Goal: Find specific page/section: Find specific page/section

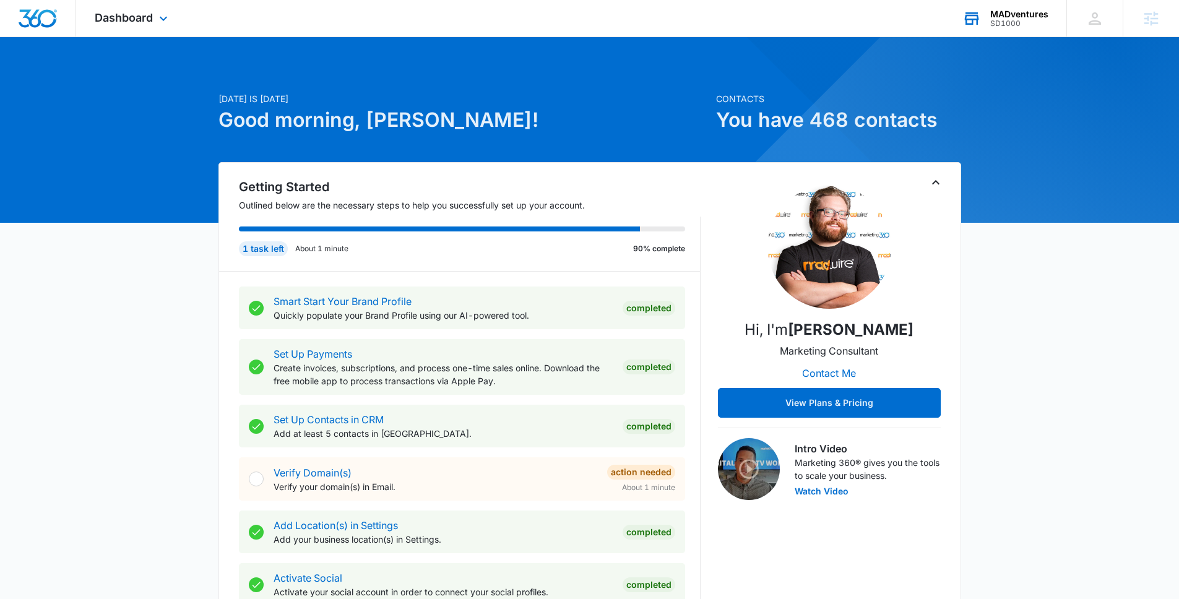
click at [1011, 19] on div "SD1000" at bounding box center [1019, 23] width 58 height 9
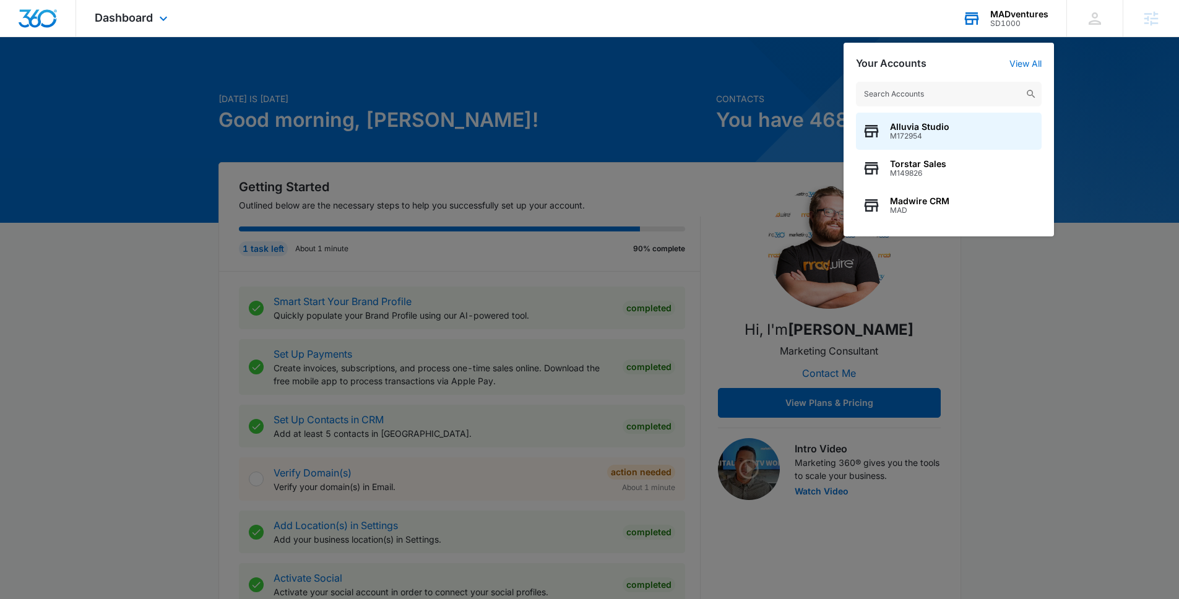
click at [906, 90] on input "text" at bounding box center [949, 94] width 186 height 25
click at [1007, 14] on div "MADventures" at bounding box center [1019, 14] width 58 height 10
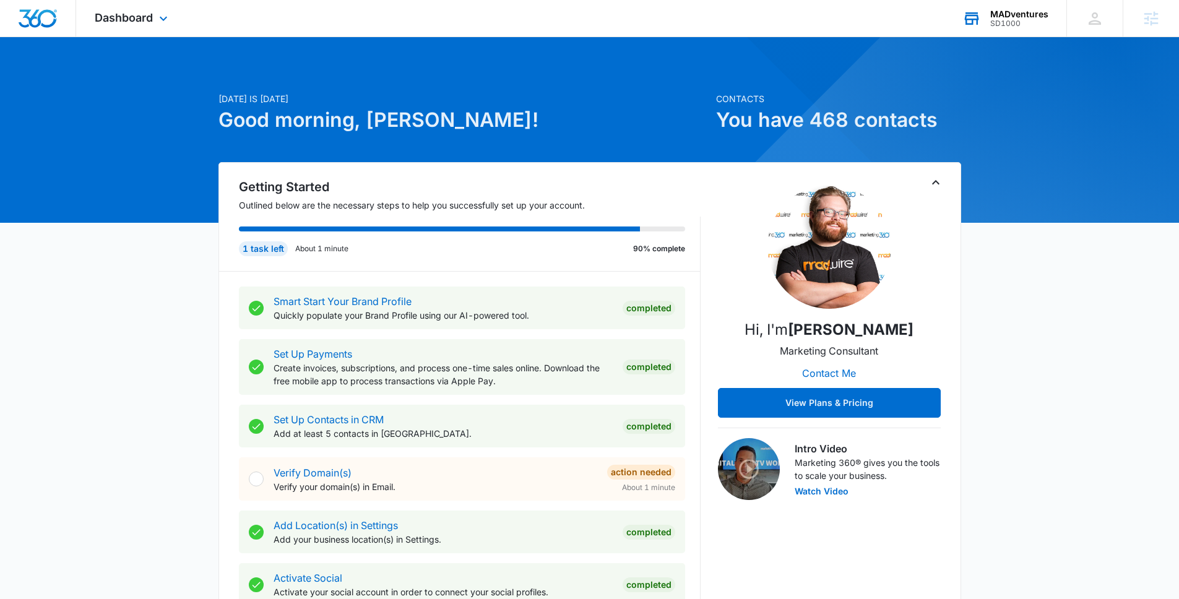
click at [1049, 18] on div "MADventures SD1000 Your Accounts View All" at bounding box center [1005, 18] width 123 height 37
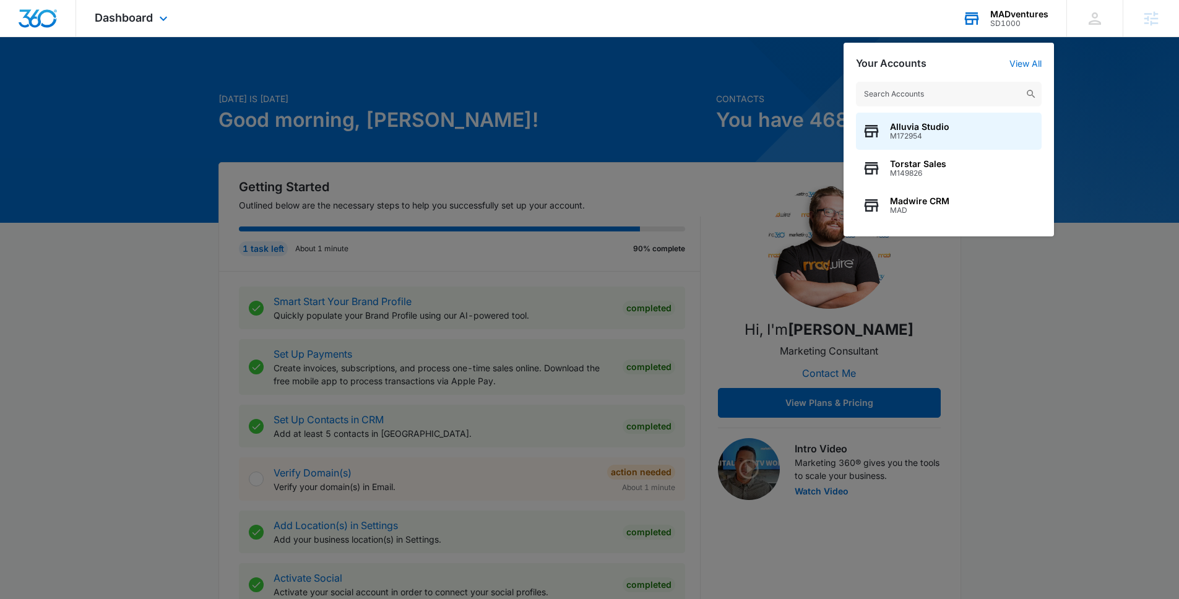
click at [933, 93] on input "text" at bounding box center [949, 94] width 186 height 25
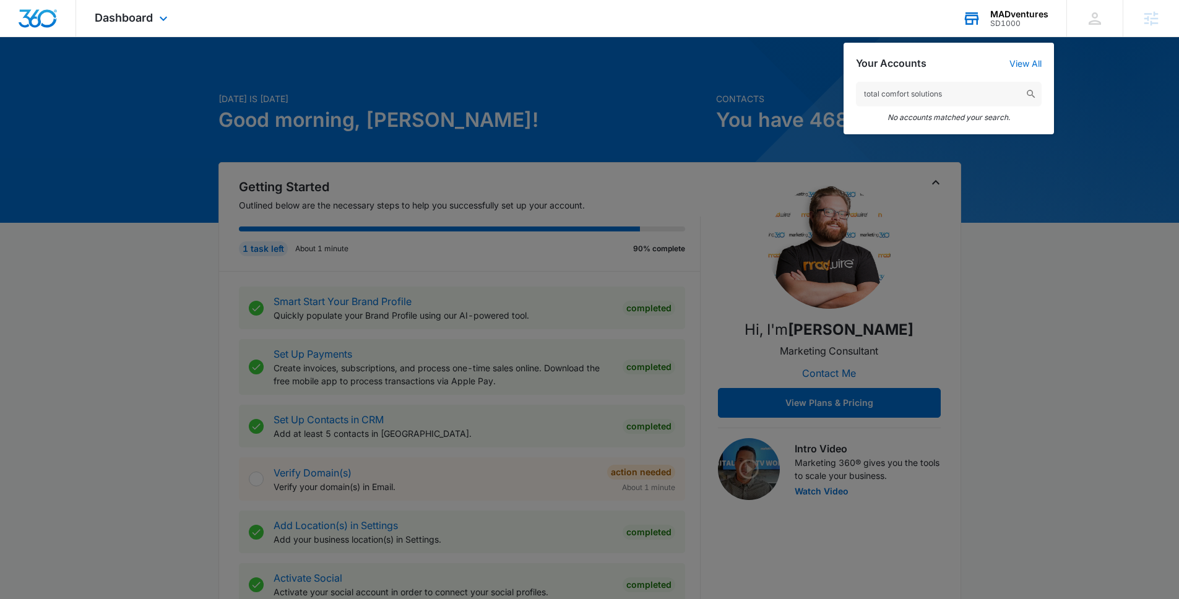
type input "total comfort solutions"
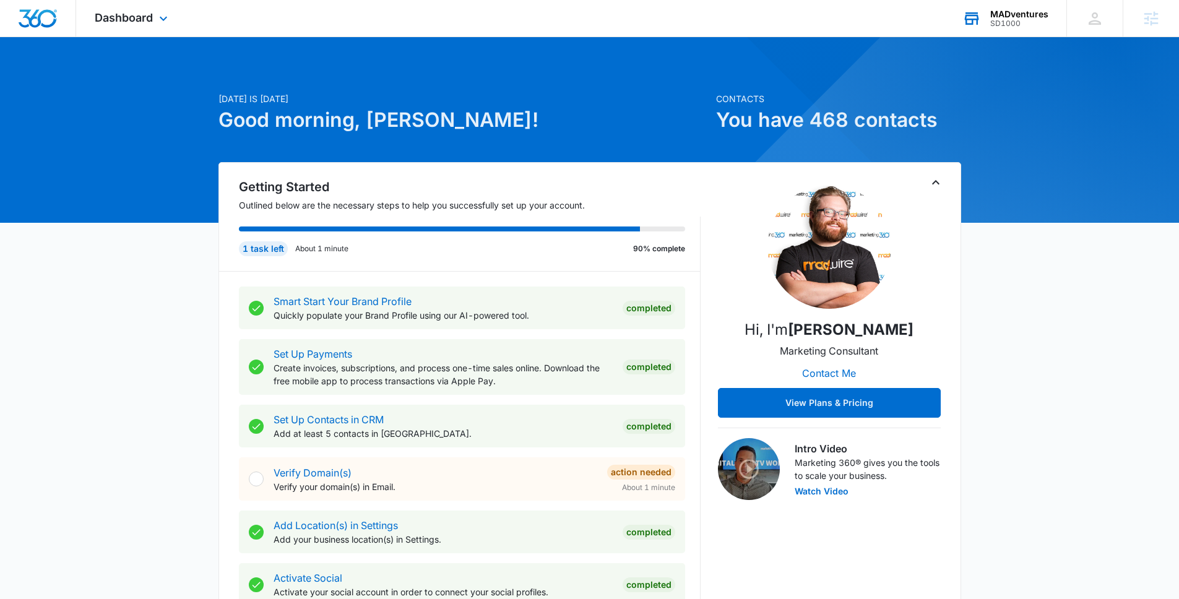
click at [1017, 22] on div "SD1000" at bounding box center [1019, 23] width 58 height 9
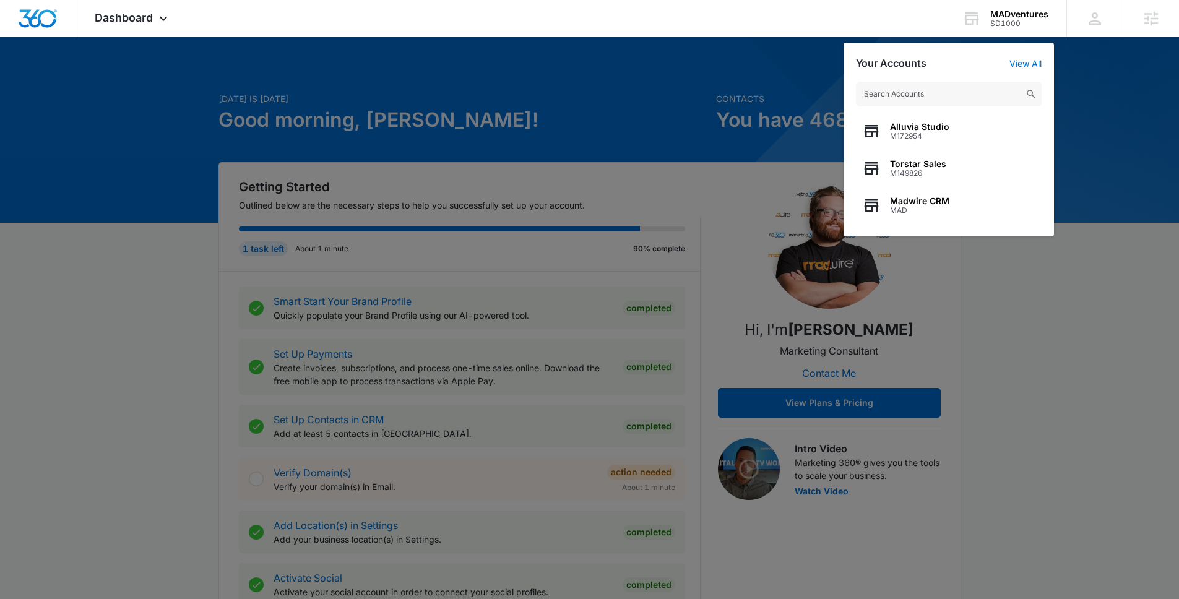
click at [956, 96] on input "text" at bounding box center [949, 94] width 186 height 25
drag, startPoint x: 1081, startPoint y: 318, endPoint x: 1073, endPoint y: 309, distance: 12.7
click at [1081, 318] on div at bounding box center [589, 299] width 1179 height 599
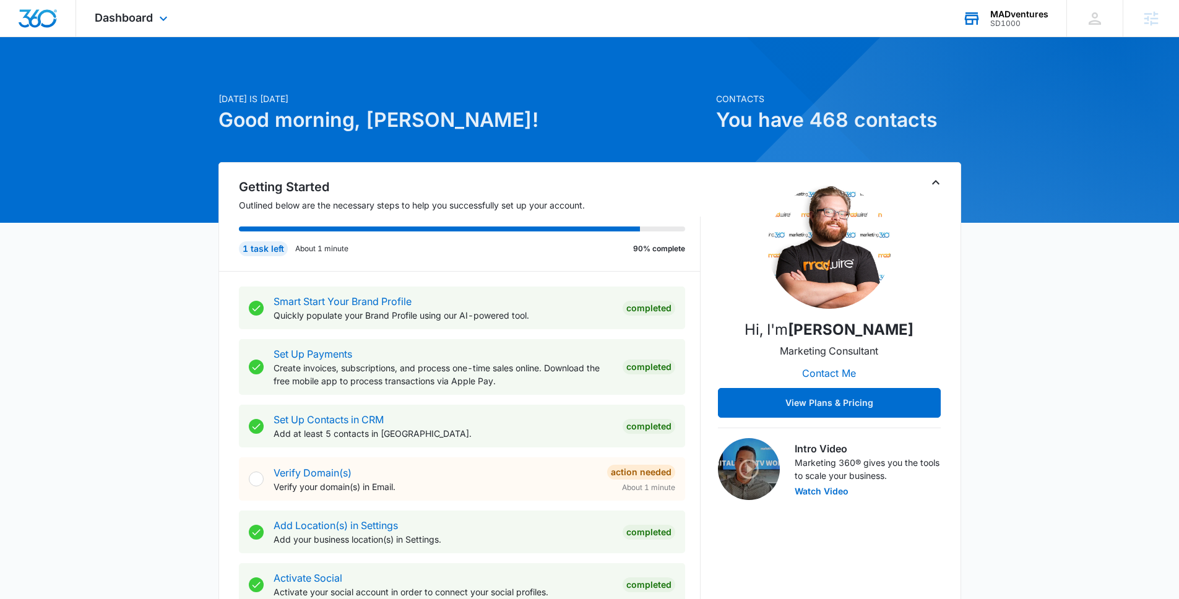
click at [1020, 2] on div "MADventures SD1000 Your Accounts View All" at bounding box center [1005, 18] width 123 height 37
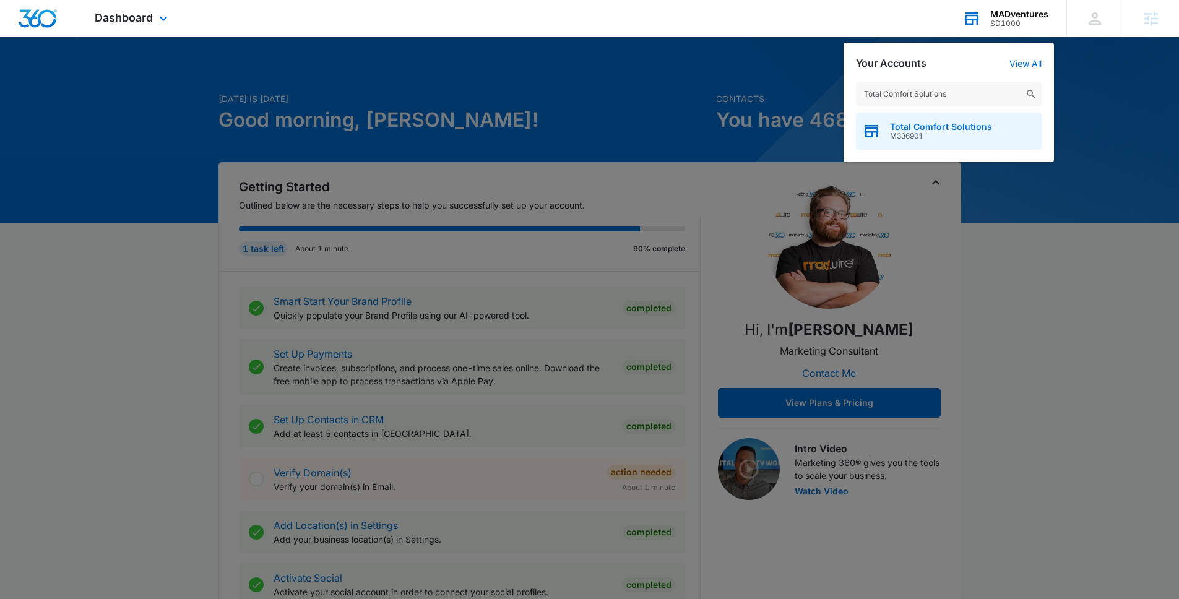
type input "Total Comfort Solutions"
click at [958, 133] on span "M336901" at bounding box center [941, 136] width 102 height 9
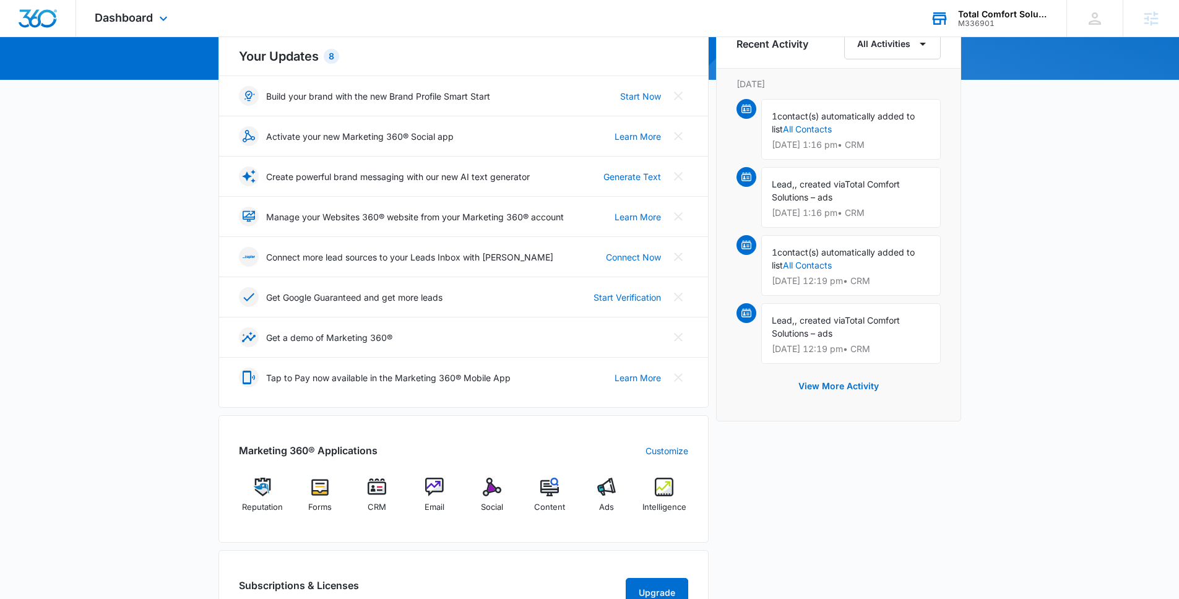
scroll to position [414, 0]
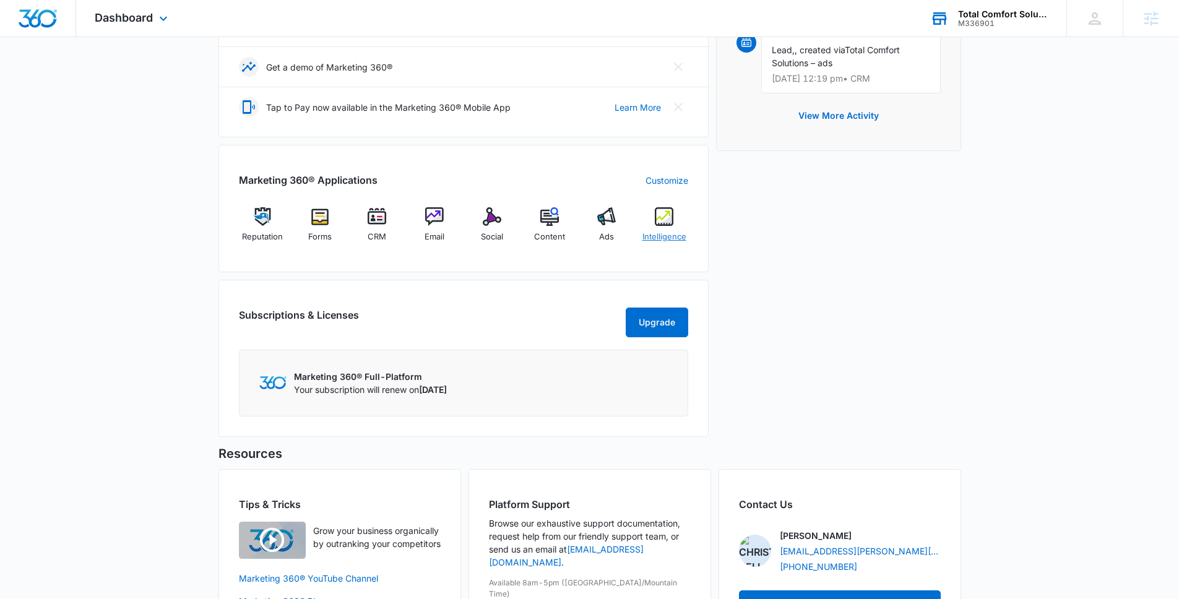
click at [651, 220] on div "Intelligence" at bounding box center [665, 229] width 48 height 45
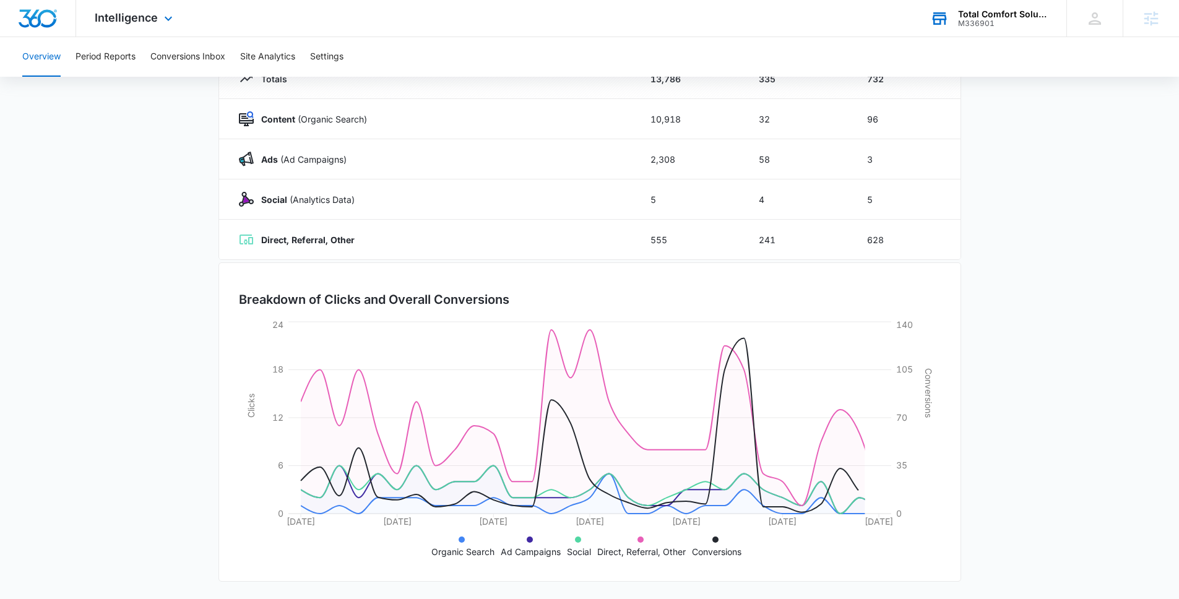
scroll to position [18, 0]
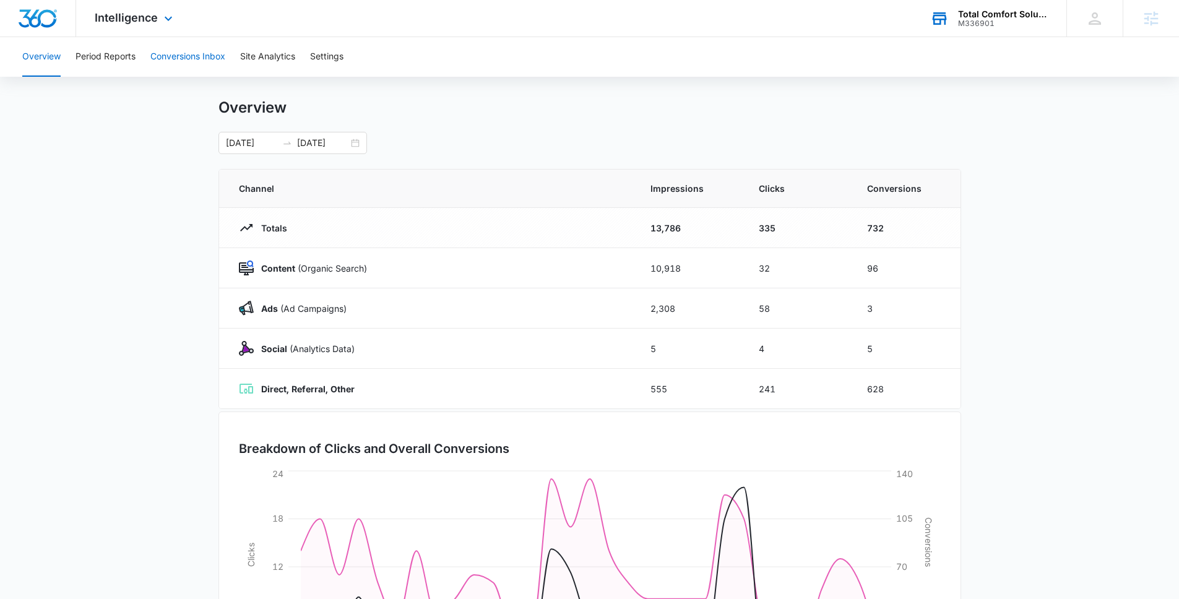
click at [180, 61] on button "Conversions Inbox" at bounding box center [187, 57] width 75 height 40
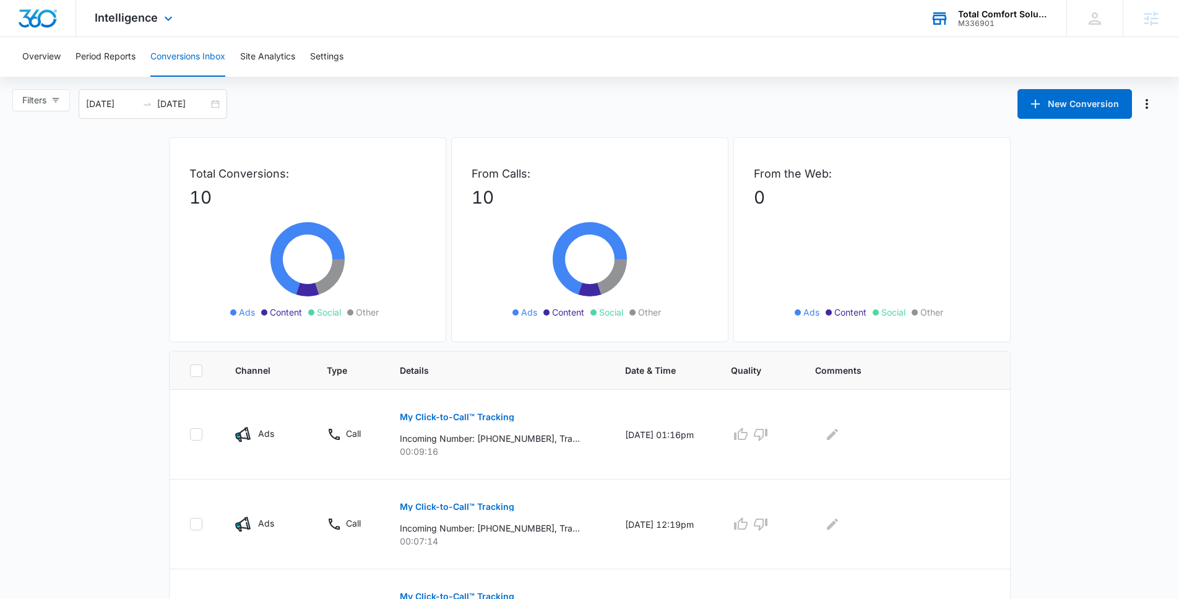
click at [594, 92] on div "Filters [DATE] [DATE] New Conversion" at bounding box center [589, 104] width 1179 height 30
click at [41, 20] on img "Dashboard" at bounding box center [38, 18] width 40 height 19
